Goal: Task Accomplishment & Management: Complete application form

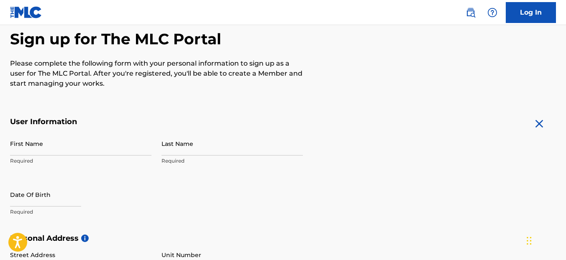
scroll to position [94, 0]
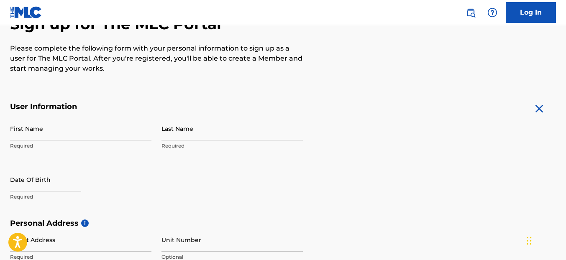
click at [88, 133] on input "First Name" at bounding box center [80, 129] width 141 height 24
type input "[PERSON_NAME]"
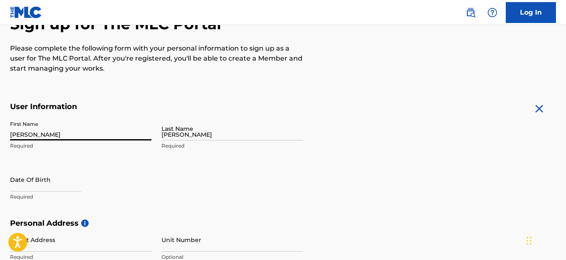
type input "[STREET_ADDRESS]"
type input "Edinburgh 500"
type input "Chaguanas"
type input "[GEOGRAPHIC_DATA]"
type input "[EMAIL_ADDRESS][DOMAIN_NAME]"
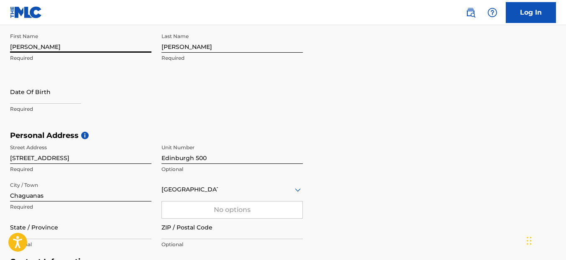
scroll to position [183, 0]
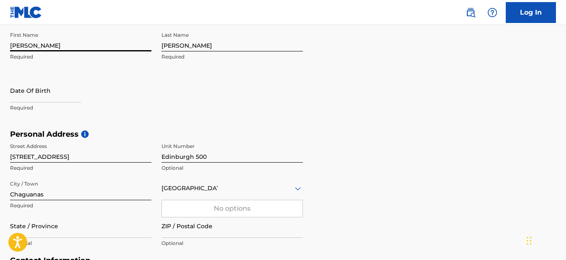
select select "7"
select select "2025"
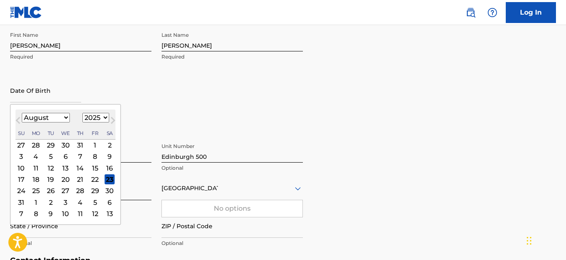
click at [38, 96] on input "text" at bounding box center [45, 91] width 71 height 24
click at [64, 118] on select "January February March April May June July August September October November De…" at bounding box center [46, 118] width 48 height 10
click at [22, 113] on select "January February March April May June July August September October November De…" at bounding box center [46, 118] width 48 height 10
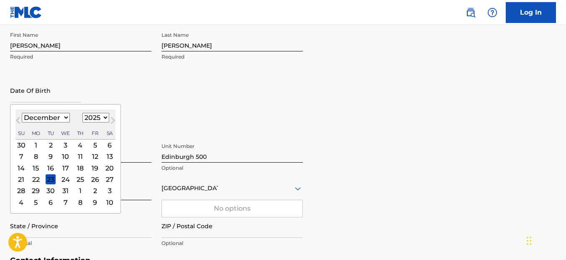
click at [107, 118] on button "Next Month" at bounding box center [112, 121] width 13 height 13
select select "0"
click at [104, 118] on select "1899 1900 1901 1902 1903 1904 1905 1906 1907 1908 1909 1910 1911 1912 1913 1914…" at bounding box center [95, 118] width 27 height 10
select select "1976"
click at [82, 113] on select "1899 1900 1901 1902 1903 1904 1905 1906 1907 1908 1909 1910 1911 1912 1913 1914…" at bounding box center [95, 118] width 27 height 10
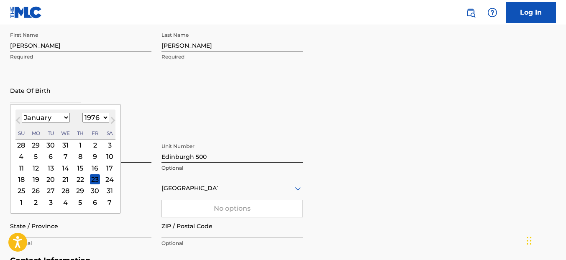
click at [65, 118] on select "January February March April May June July August September October November De…" at bounding box center [46, 118] width 48 height 10
select select "11"
click at [22, 113] on select "January February March April May June July August September October November De…" at bounding box center [46, 118] width 48 height 10
click at [65, 189] on div "29" at bounding box center [66, 191] width 10 height 10
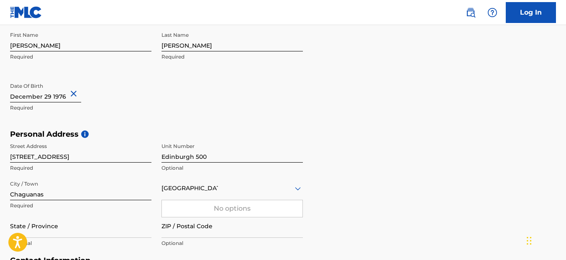
click at [331, 162] on div "Personal Address i Street Address [STREET_ADDRESS] 500 Optional City / Town [GE…" at bounding box center [283, 193] width 546 height 127
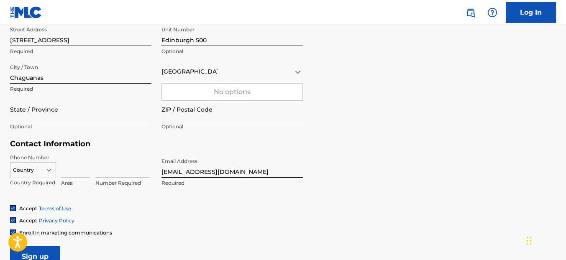
scroll to position [302, 0]
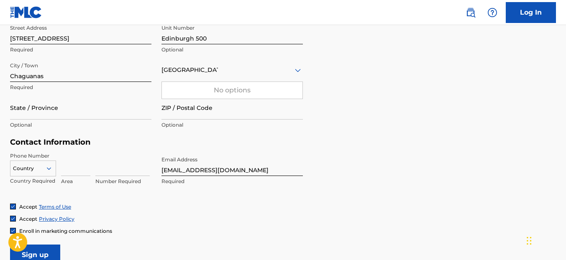
click at [49, 115] on input "State / Province" at bounding box center [80, 108] width 141 height 24
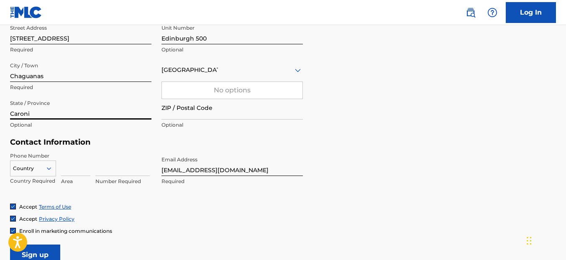
type input "Caroni"
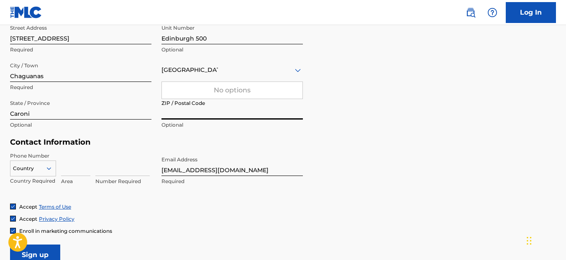
click at [227, 113] on input "ZIP / Postal Code" at bounding box center [231, 108] width 141 height 24
type input "501524"
type input "1"
type input "868"
type input "3908779"
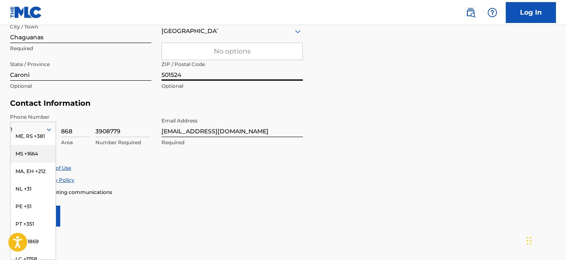
scroll to position [647, 0]
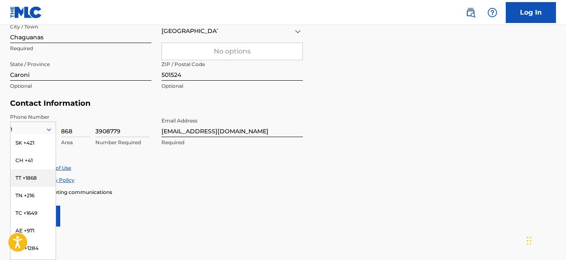
click at [40, 169] on div "TT +1868" at bounding box center [32, 178] width 45 height 18
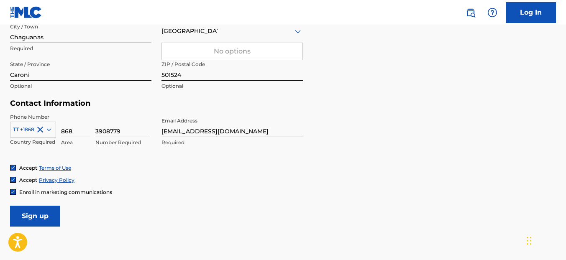
click at [161, 209] on form "User Information First Name [PERSON_NAME] Required Last Name [PERSON_NAME] Requ…" at bounding box center [283, 41] width 546 height 371
click at [202, 200] on form "User Information First Name [PERSON_NAME] Required Last Name [PERSON_NAME] Requ…" at bounding box center [283, 41] width 546 height 371
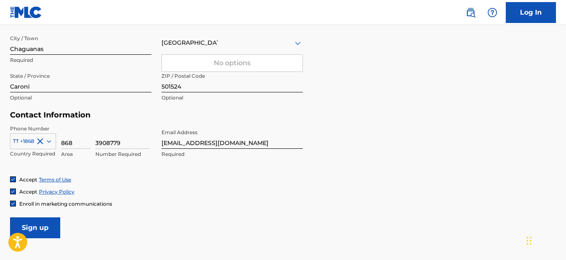
scroll to position [329, 0]
click at [48, 226] on input "Sign up" at bounding box center [35, 227] width 50 height 21
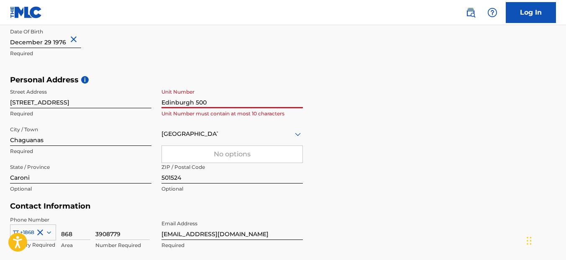
scroll to position [236, 0]
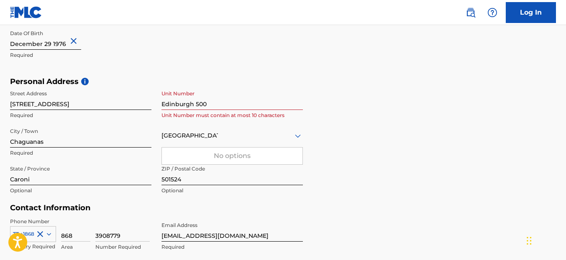
click at [338, 113] on div "Personal Address i Street Address [STREET_ADDRESS] 500 Unit Number must contain…" at bounding box center [283, 140] width 546 height 127
click at [224, 103] on input "Edinburgh 500" at bounding box center [231, 98] width 141 height 24
type input "E"
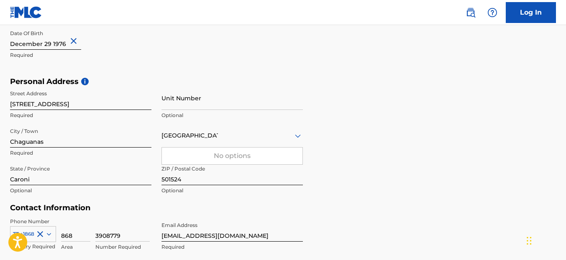
click at [347, 116] on div "Personal Address i Street Address [STREET_ADDRESS] Required Unit Number Optiona…" at bounding box center [283, 140] width 546 height 127
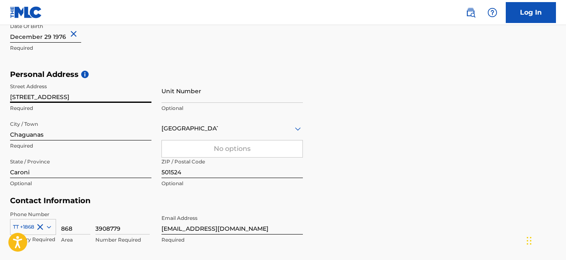
click at [90, 97] on input "[STREET_ADDRESS]" at bounding box center [80, 91] width 141 height 24
type input "[STREET_ADDRESS]"
click at [339, 135] on div "Personal Address i Street Address [STREET_ADDRESS] Required Unit Number Optiona…" at bounding box center [283, 133] width 546 height 127
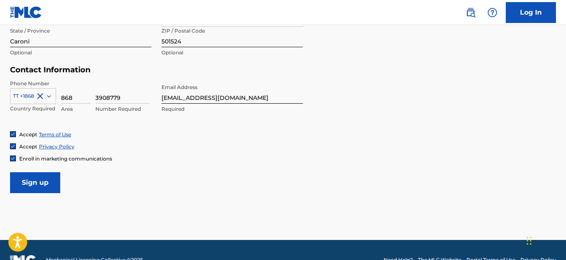
scroll to position [394, 0]
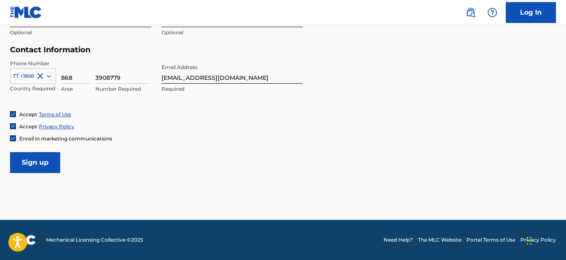
click at [34, 164] on input "Sign up" at bounding box center [35, 162] width 50 height 21
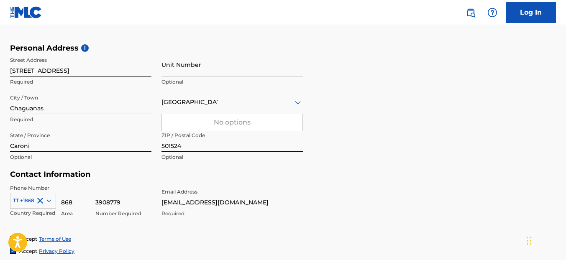
scroll to position [310, 0]
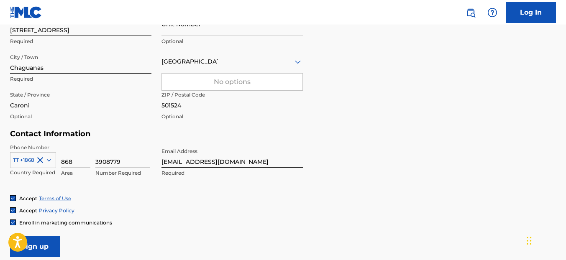
click at [48, 160] on div "TT +1868" at bounding box center [33, 158] width 46 height 13
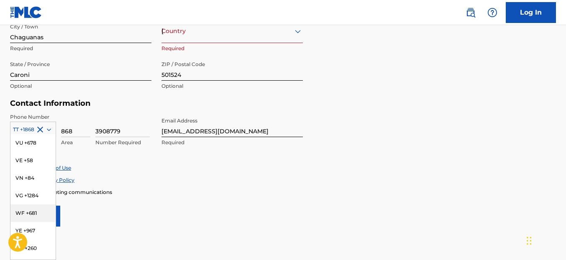
scroll to position [3668, 0]
click at [249, 192] on div "Enroll in marketing communications" at bounding box center [283, 192] width 546 height 7
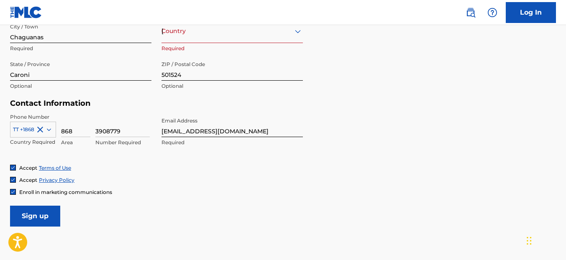
click at [49, 214] on input "Sign up" at bounding box center [35, 216] width 50 height 21
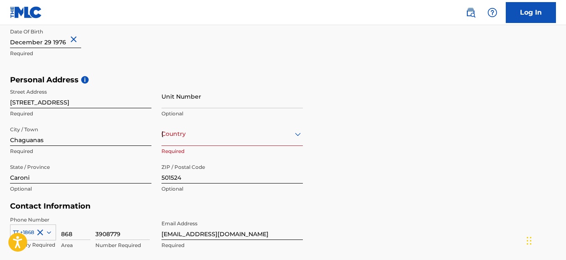
scroll to position [249, 0]
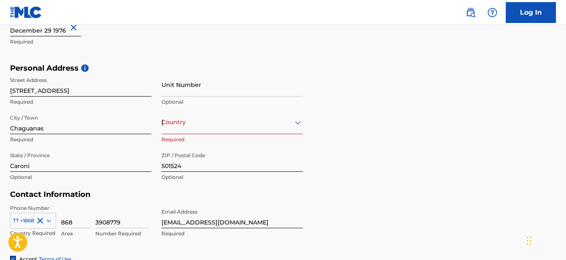
click at [299, 134] on div "option , selected. Select is focused ,type to refine list, press Down to open t…" at bounding box center [231, 122] width 141 height 24
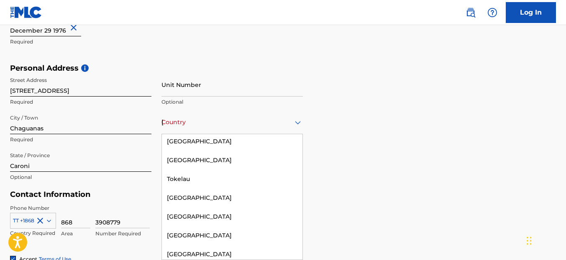
scroll to position [3768, 0]
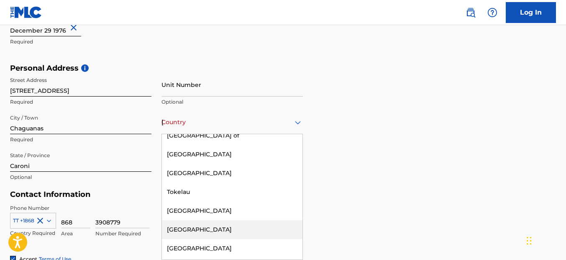
click at [205, 220] on div "[GEOGRAPHIC_DATA]" at bounding box center [232, 229] width 141 height 19
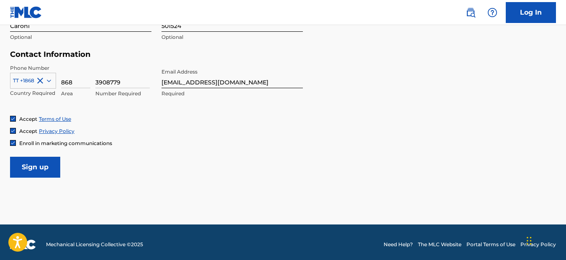
scroll to position [394, 0]
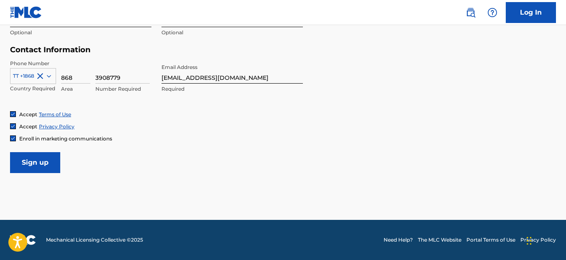
click at [38, 164] on input "Sign up" at bounding box center [35, 162] width 50 height 21
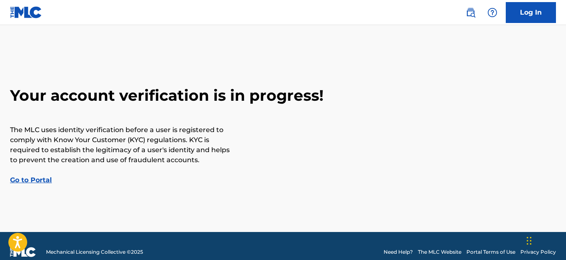
click at [41, 180] on link "Go to Portal" at bounding box center [31, 180] width 42 height 8
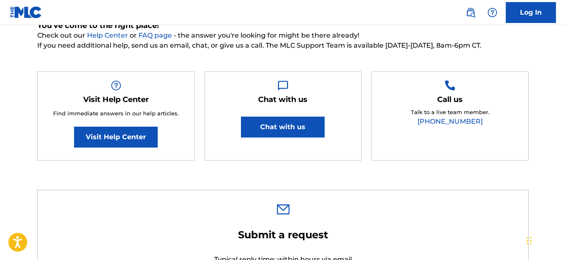
scroll to position [98, 0]
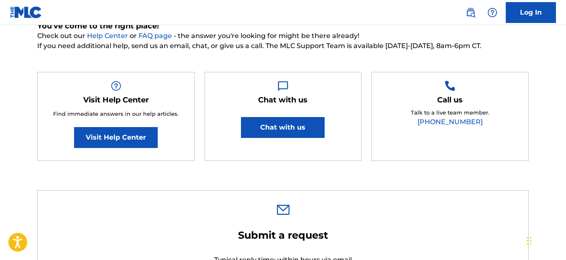
click at [104, 141] on link "Visit Help Center" at bounding box center [116, 137] width 84 height 21
